Goal: Use online tool/utility: Utilize a website feature to perform a specific function

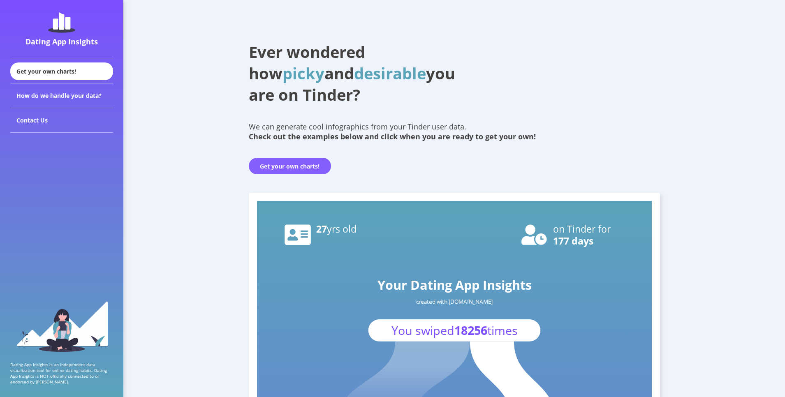
click at [283, 165] on button "Get your own charts!" at bounding box center [290, 166] width 82 height 16
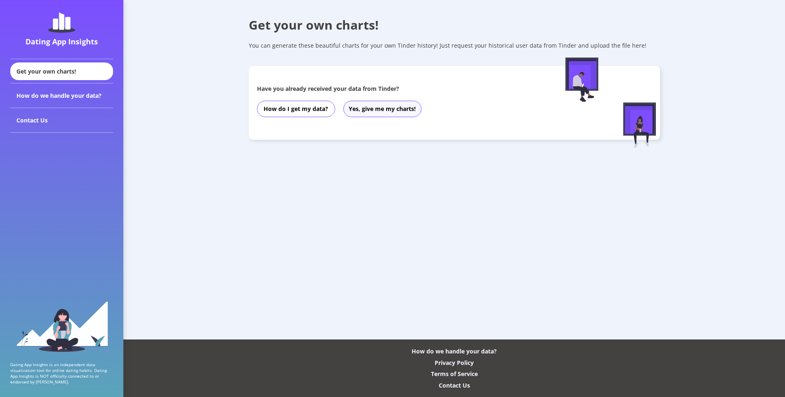
click at [355, 105] on button "Yes, give me my charts!" at bounding box center [383, 109] width 78 height 16
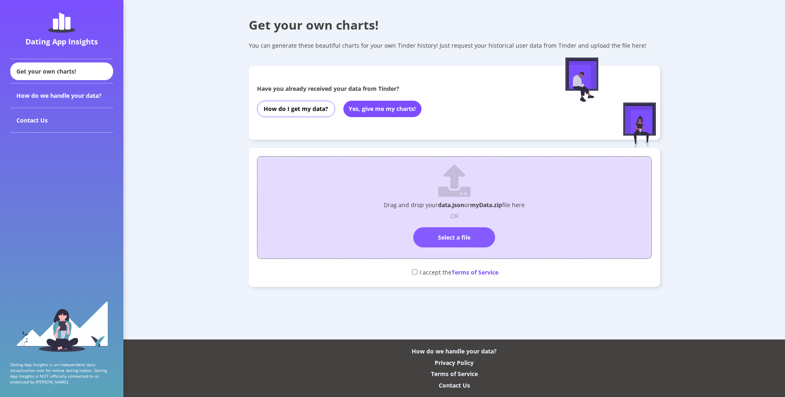
click at [439, 232] on label "Select a file" at bounding box center [454, 238] width 82 height 20
click at [455, 224] on input "Select a file" at bounding box center [455, 224] width 0 height 0
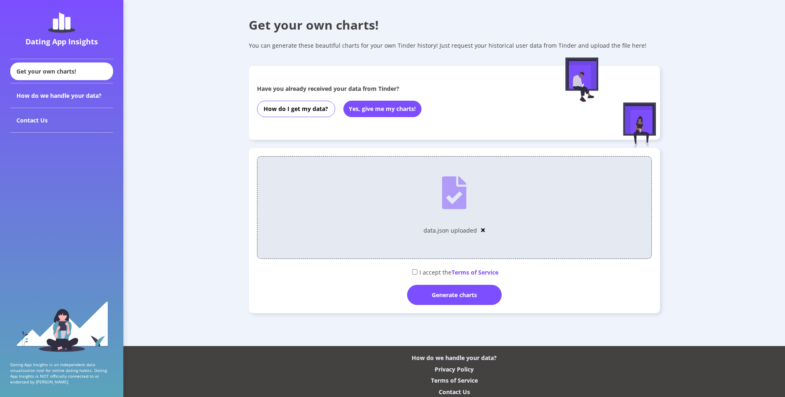
click at [416, 272] on input "checkbox" at bounding box center [414, 271] width 5 height 5
checkbox input "true"
click at [429, 298] on div "Generate charts" at bounding box center [454, 295] width 95 height 20
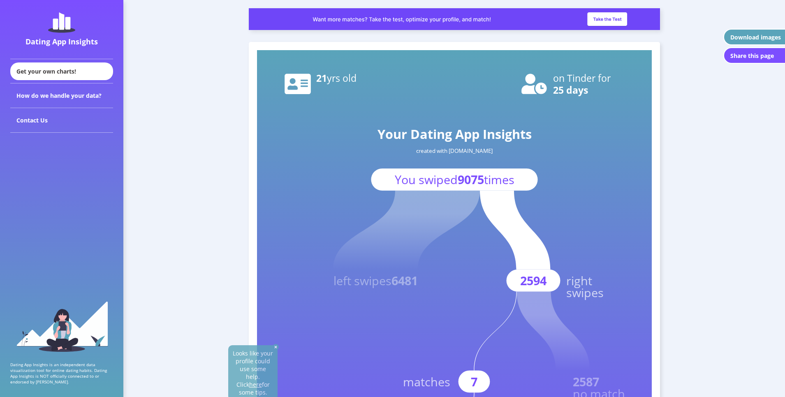
click at [659, 196] on div "Looks like your profile could use some help. Click here for some tips. Your Dat…" at bounding box center [454, 369] width 411 height 654
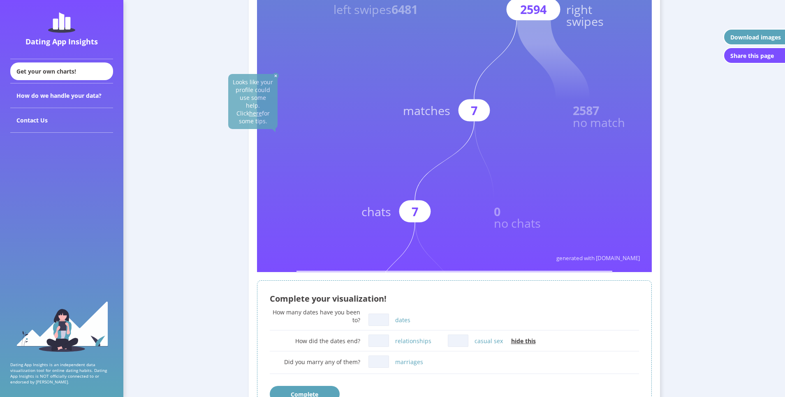
scroll to position [411, 0]
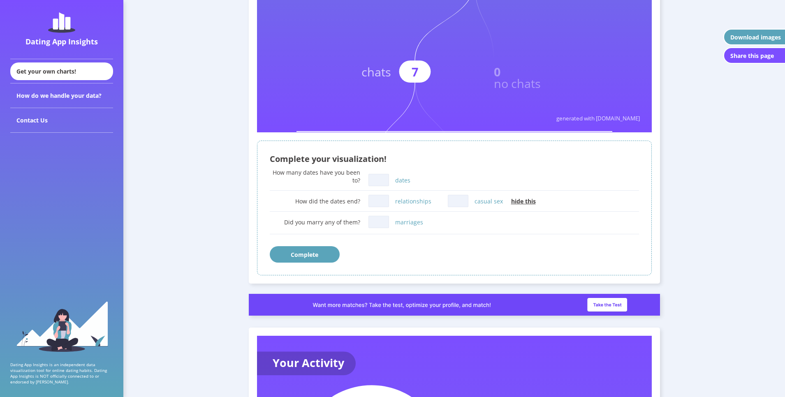
click at [379, 180] on input "dates" at bounding box center [379, 180] width 21 height 12
type input "1"
click at [382, 202] on input "relationships" at bounding box center [379, 201] width 21 height 12
click at [454, 202] on input "casual sex" at bounding box center [458, 201] width 21 height 12
click at [522, 202] on span "hide this" at bounding box center [523, 201] width 25 height 8
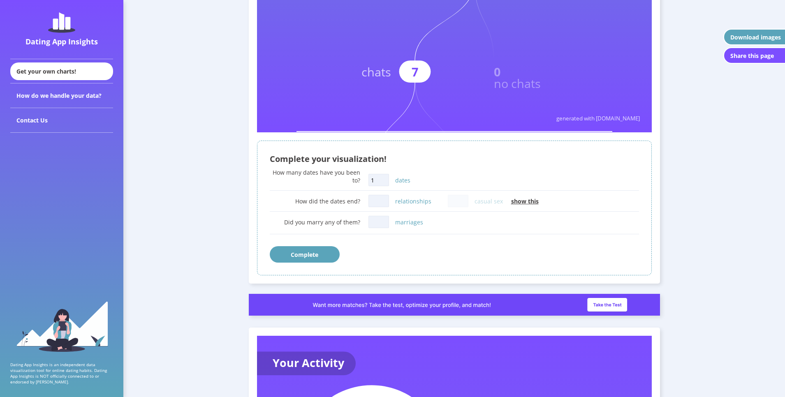
click at [521, 202] on span "show this" at bounding box center [525, 201] width 28 height 8
click at [382, 211] on div "Complete your visualization! How many dates have you been to? 1 dates How did t…" at bounding box center [454, 208] width 395 height 135
click at [383, 206] on input "relationships" at bounding box center [379, 201] width 21 height 12
type input "0"
click at [454, 202] on input "casual sex" at bounding box center [458, 201] width 21 height 12
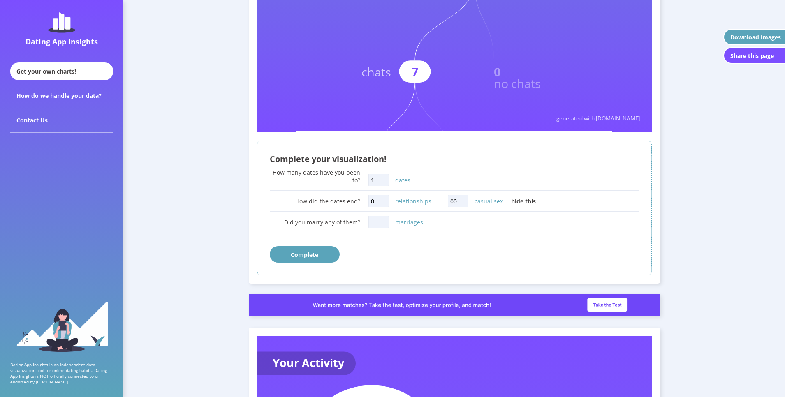
type input "00"
click at [374, 225] on input "marriages" at bounding box center [379, 222] width 21 height 12
type input "0"
click at [323, 257] on button "Complete" at bounding box center [305, 254] width 70 height 16
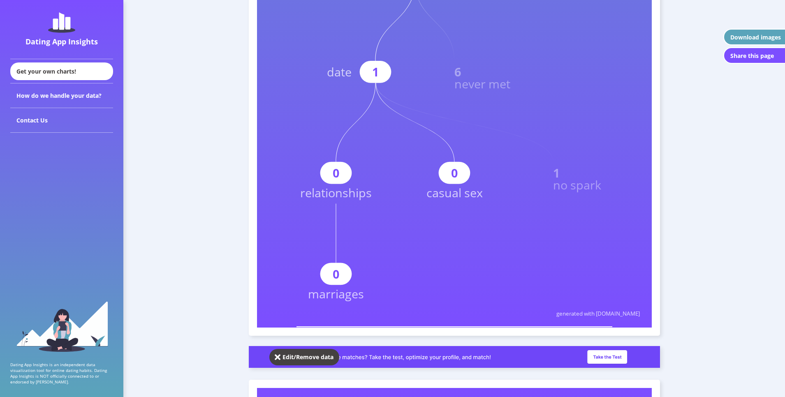
scroll to position [513, 0]
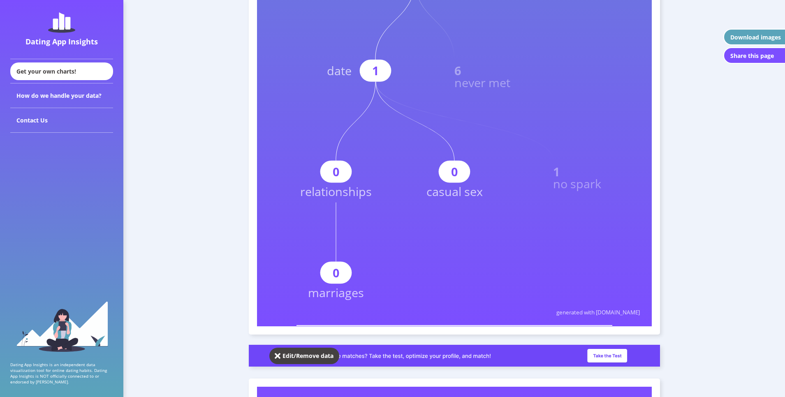
drag, startPoint x: 466, startPoint y: 233, endPoint x: 473, endPoint y: 226, distance: 9.9
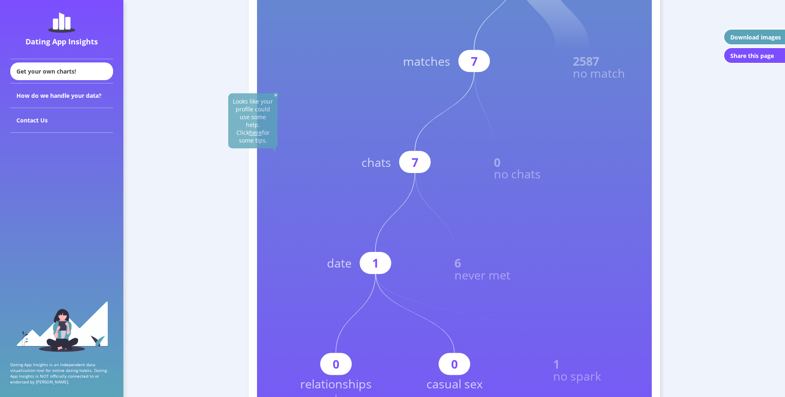
scroll to position [308, 0]
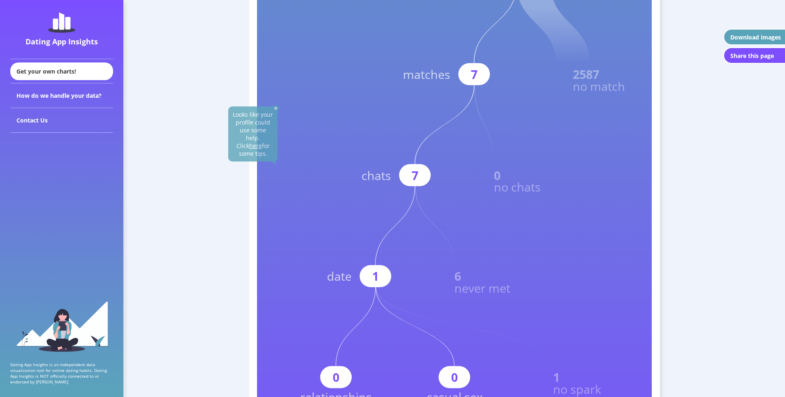
click at [276, 109] on img at bounding box center [276, 108] width 6 height 6
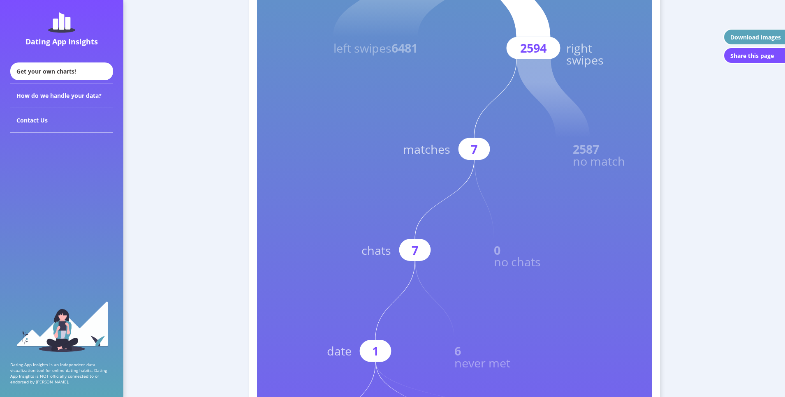
scroll to position [225, 0]
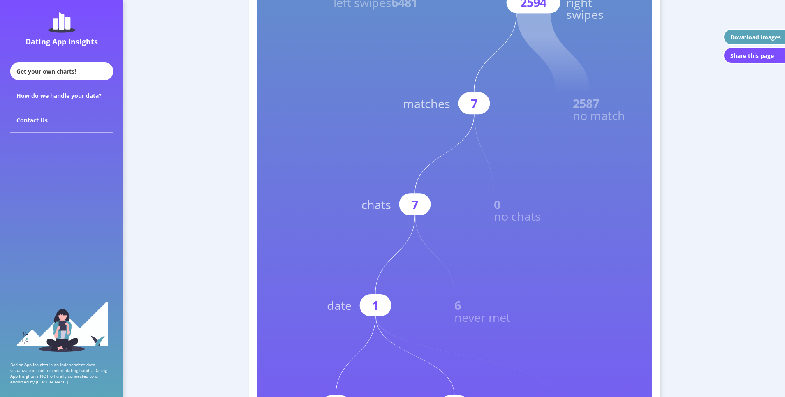
scroll to position [288, 0]
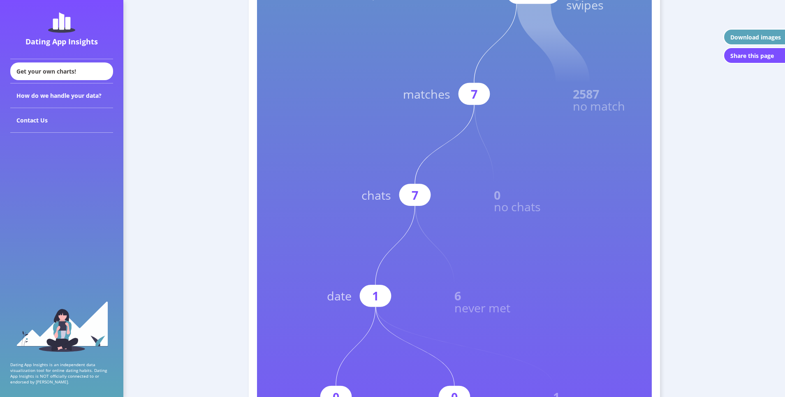
click at [460, 203] on rect at bounding box center [454, 157] width 395 height 790
click at [408, 189] on rect at bounding box center [415, 195] width 32 height 22
drag, startPoint x: 410, startPoint y: 196, endPoint x: 415, endPoint y: 194, distance: 4.8
click at [415, 194] on g "7 chats" at bounding box center [418, 155] width 113 height 101
click at [416, 194] on text "7" at bounding box center [415, 195] width 7 height 16
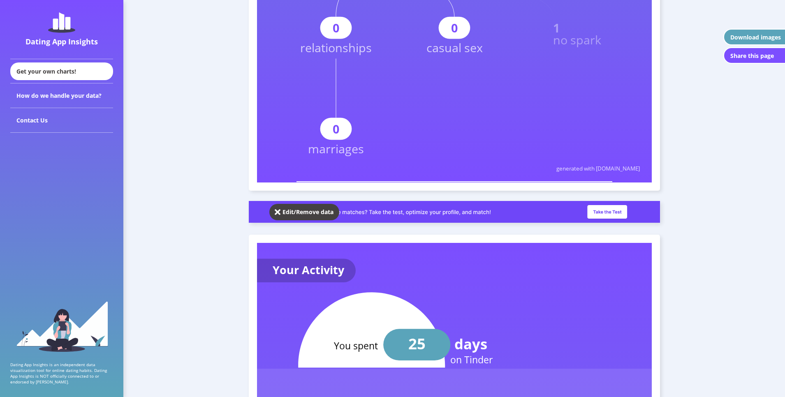
scroll to position [699, 0]
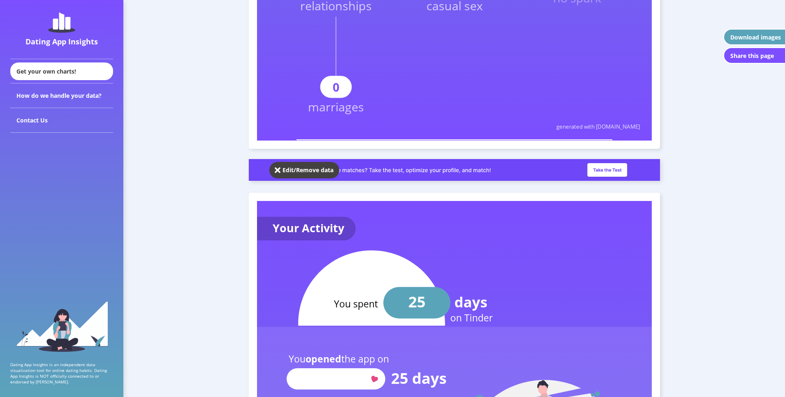
click at [298, 170] on div "Edit/Remove data" at bounding box center [308, 170] width 51 height 8
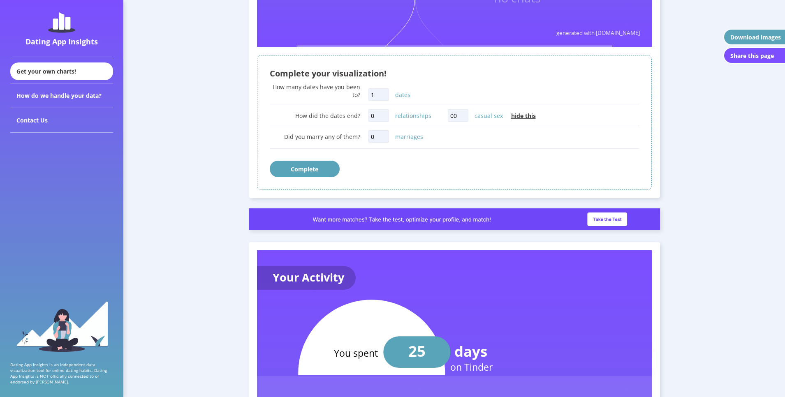
scroll to position [494, 0]
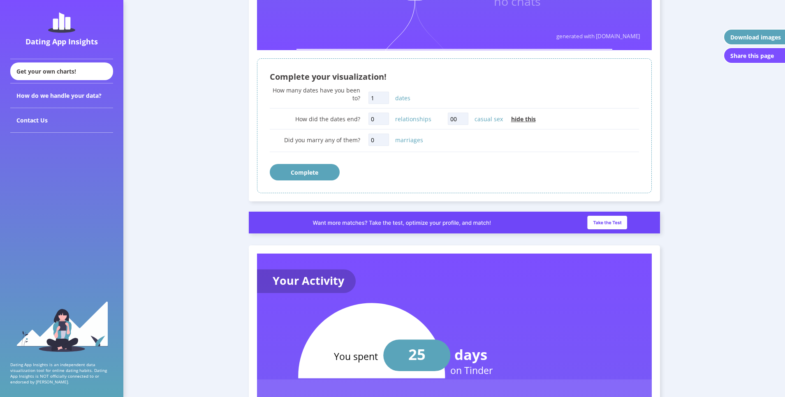
click at [462, 117] on input "00" at bounding box center [458, 119] width 21 height 12
type input "0"
click at [327, 172] on button "Complete" at bounding box center [305, 172] width 70 height 16
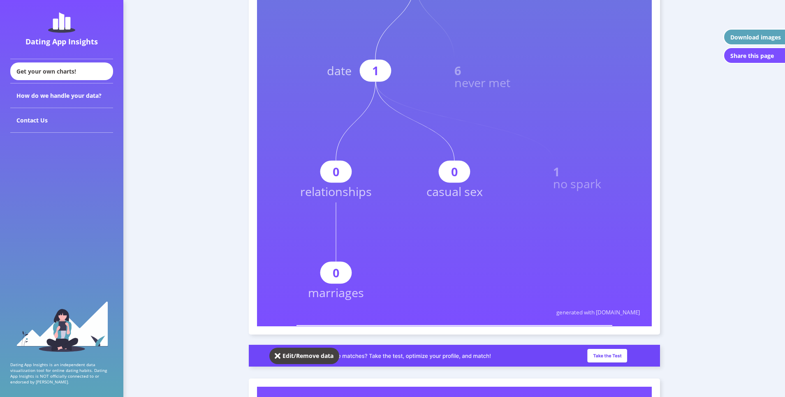
click at [304, 351] on button "Edit/Remove data" at bounding box center [304, 356] width 70 height 16
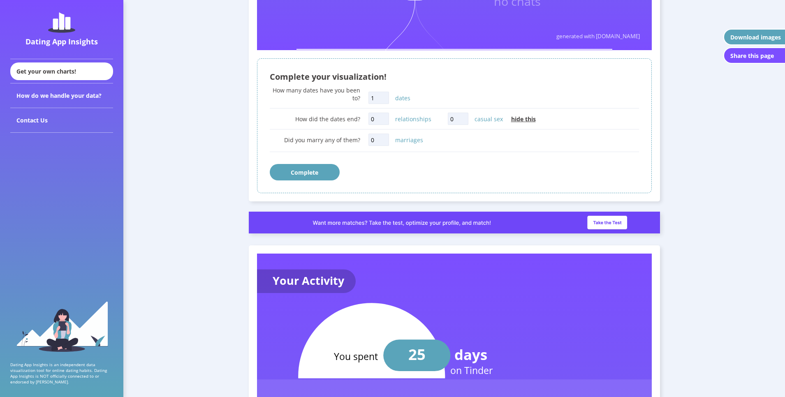
click at [521, 121] on span "hide this" at bounding box center [523, 119] width 25 height 8
click at [311, 176] on button "Complete" at bounding box center [305, 172] width 70 height 16
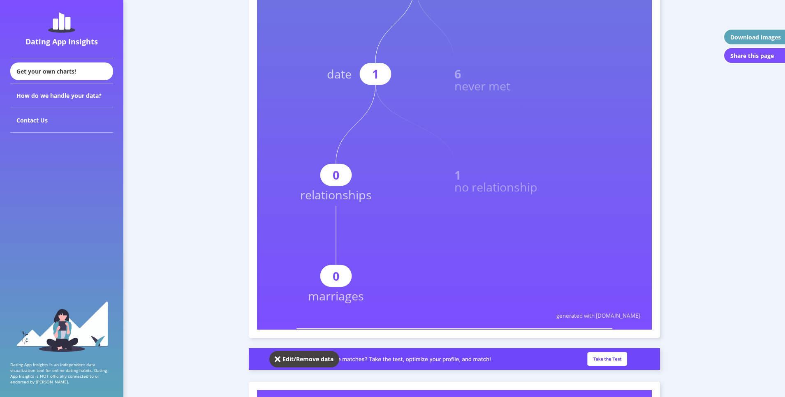
scroll to position [513, 0]
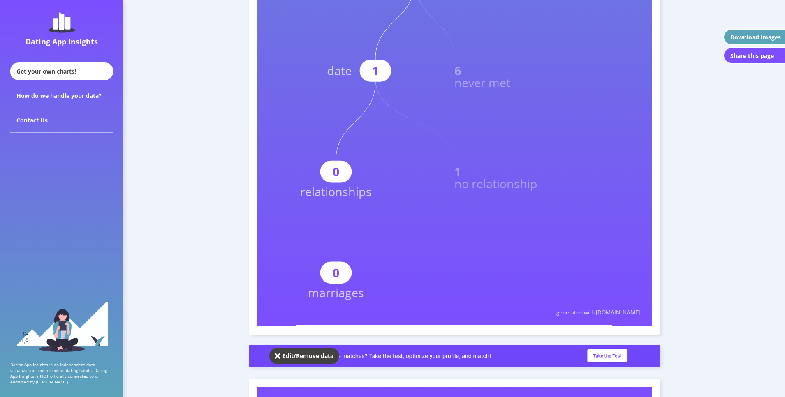
click at [296, 355] on div "Edit/Remove data" at bounding box center [308, 356] width 51 height 8
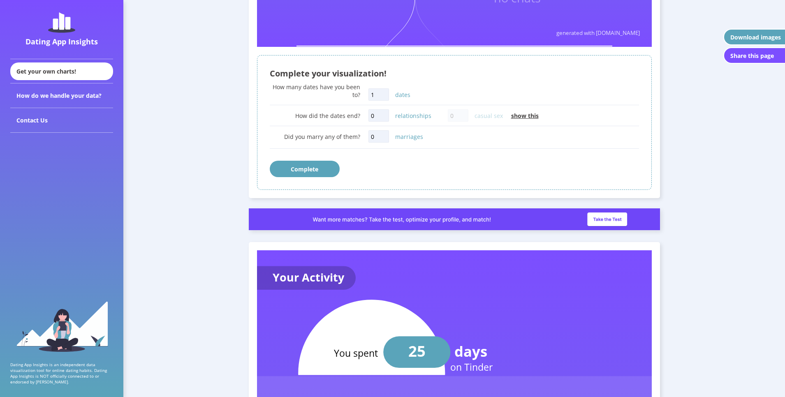
scroll to position [494, 0]
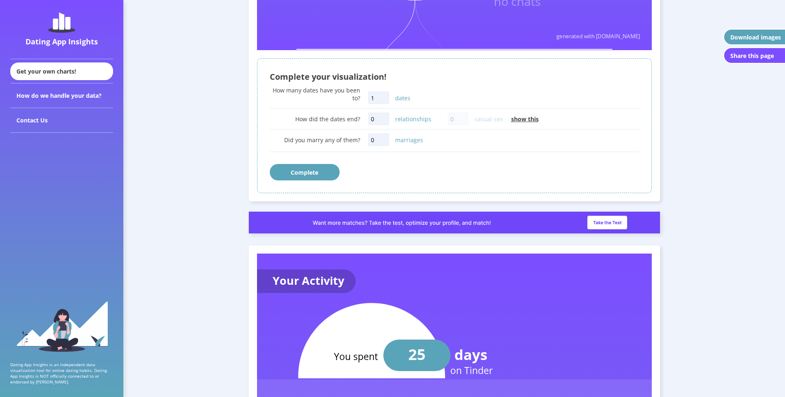
click at [522, 118] on span "show this" at bounding box center [525, 119] width 28 height 8
click at [308, 178] on button "Complete" at bounding box center [305, 172] width 70 height 16
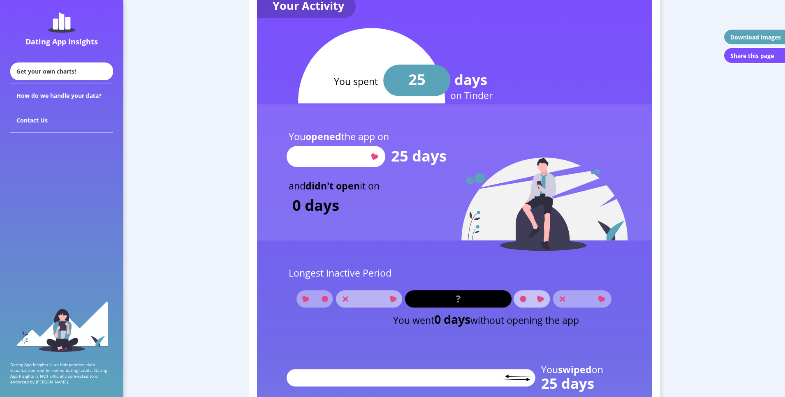
scroll to position [925, 0]
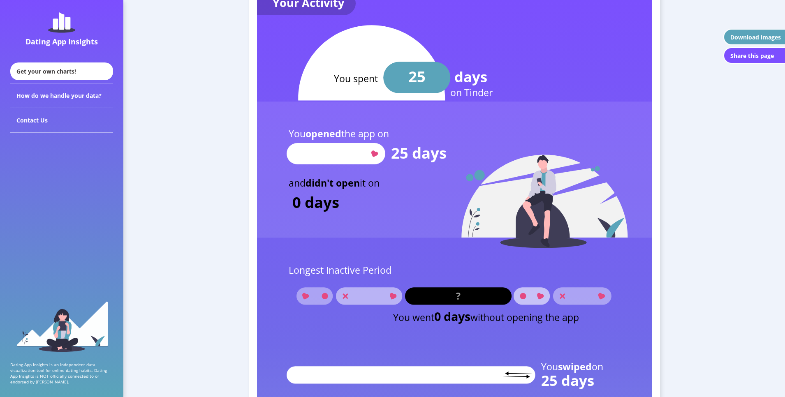
click at [346, 188] on tspan "didn't open" at bounding box center [332, 182] width 54 height 13
click at [353, 202] on rect at bounding box center [454, 170] width 395 height 136
drag, startPoint x: 347, startPoint y: 204, endPoint x: 288, endPoint y: 211, distance: 59.3
click at [288, 211] on rect at bounding box center [454, 170] width 395 height 136
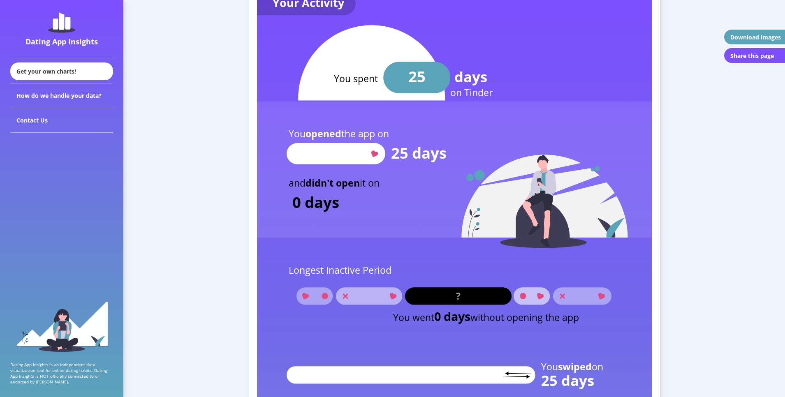
click at [347, 143] on rect at bounding box center [336, 153] width 99 height 21
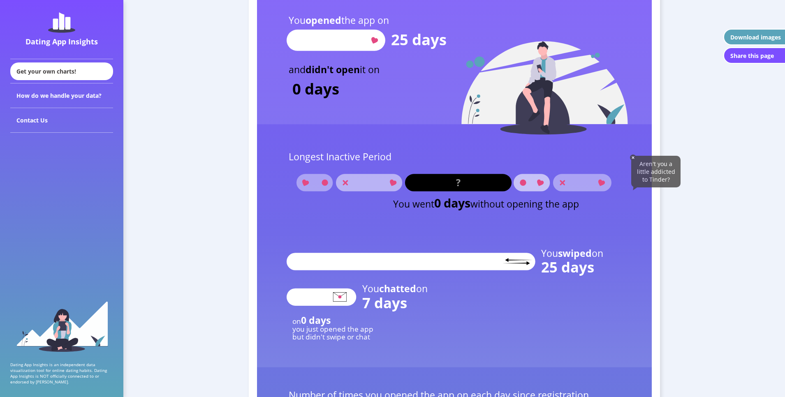
scroll to position [1048, 0]
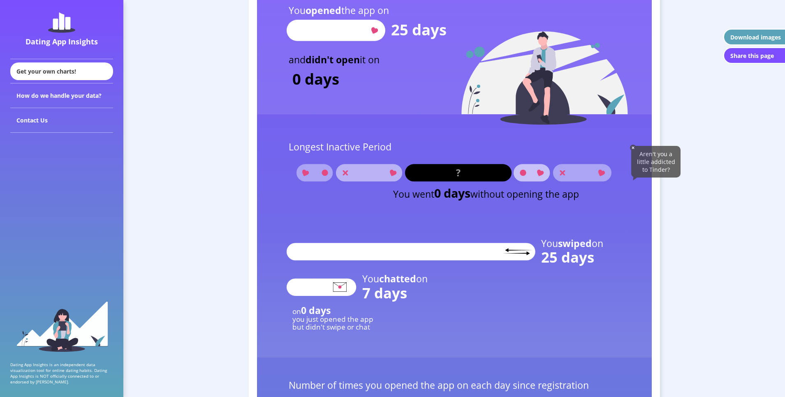
click at [453, 174] on rect at bounding box center [458, 172] width 107 height 17
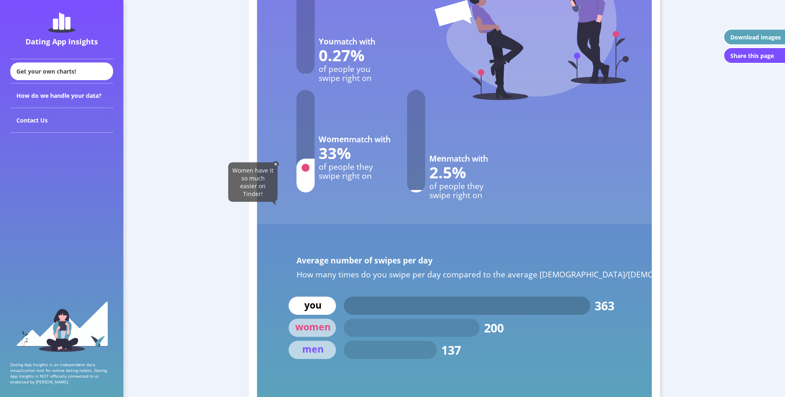
scroll to position [3687, 0]
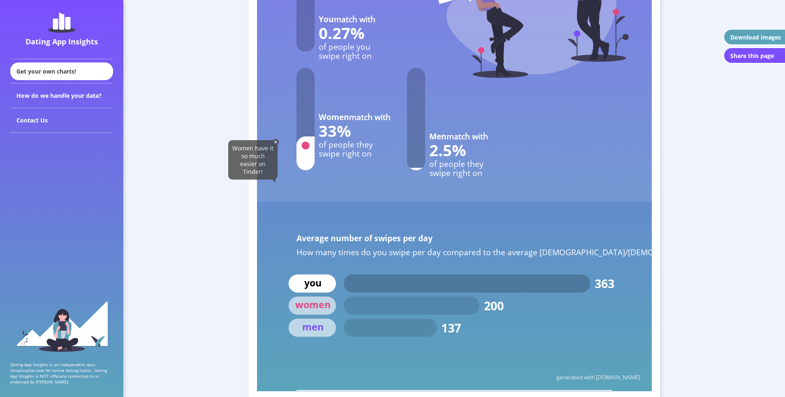
click at [269, 150] on span "Women have it so much easier on Tinder!" at bounding box center [252, 159] width 41 height 31
click at [280, 166] on rect at bounding box center [454, 44] width 395 height 316
click at [277, 142] on img at bounding box center [276, 142] width 6 height 6
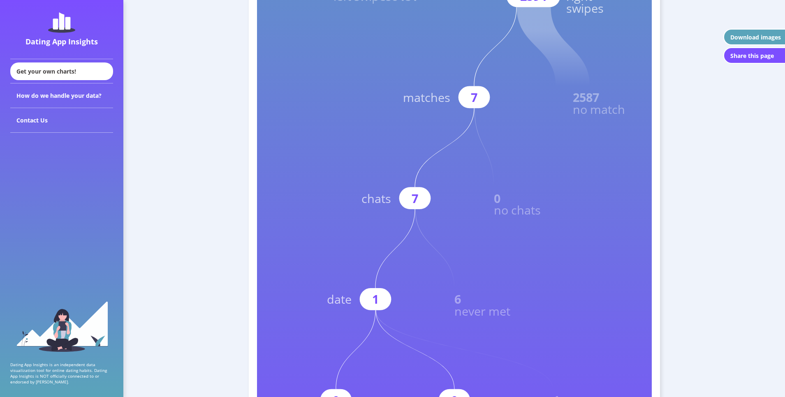
scroll to position [267, 0]
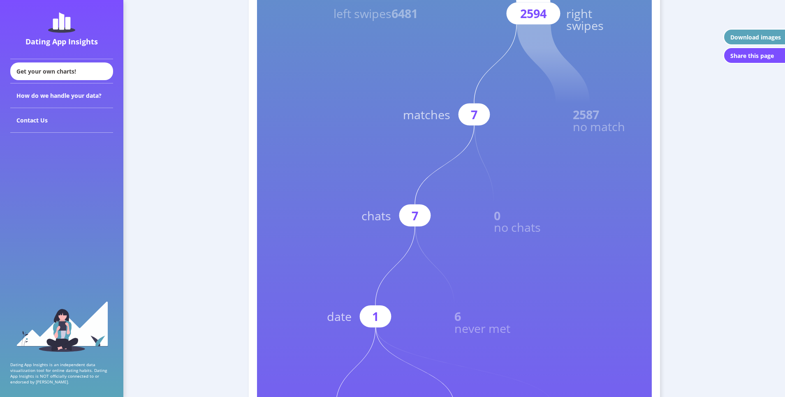
drag, startPoint x: 765, startPoint y: 46, endPoint x: 726, endPoint y: 46, distance: 39.5
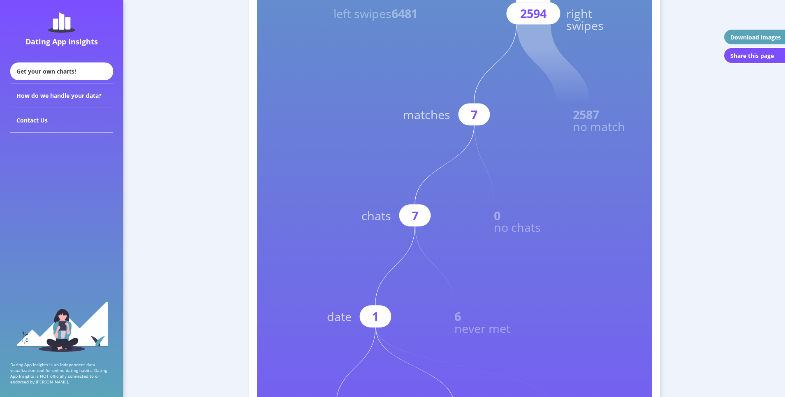
drag, startPoint x: 657, startPoint y: 49, endPoint x: 662, endPoint y: 51, distance: 5.5
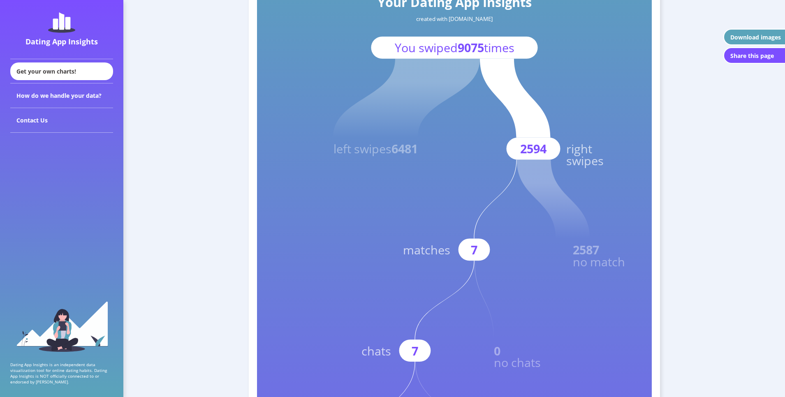
scroll to position [123, 0]
